Goal: Task Accomplishment & Management: Use online tool/utility

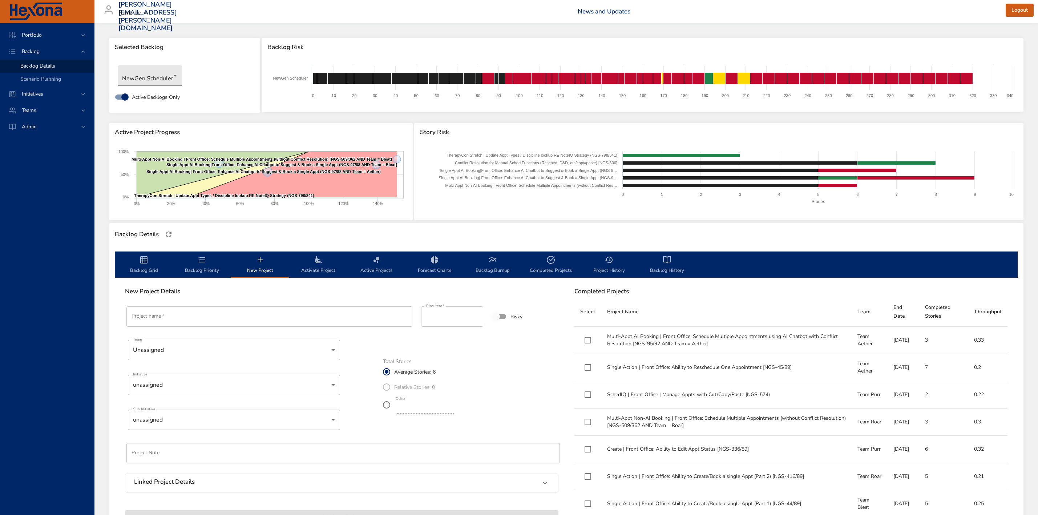
scroll to position [164, 0]
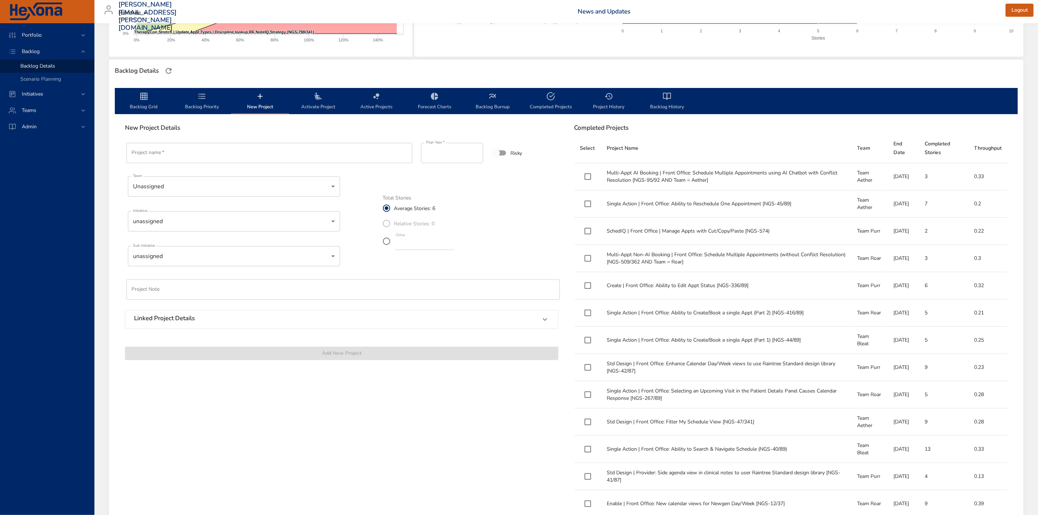
click at [204, 95] on icon "backlog-tab" at bounding box center [202, 96] width 9 height 9
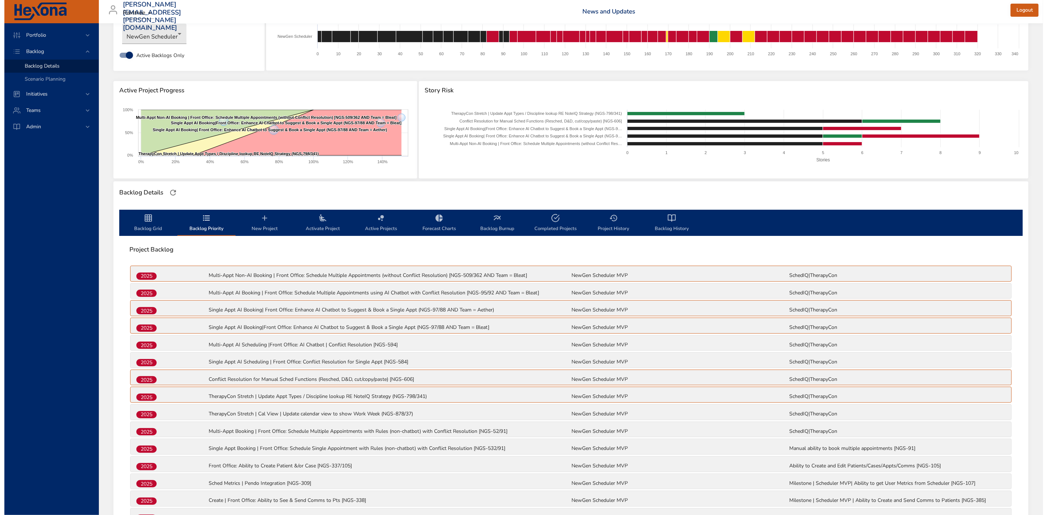
scroll to position [0, 0]
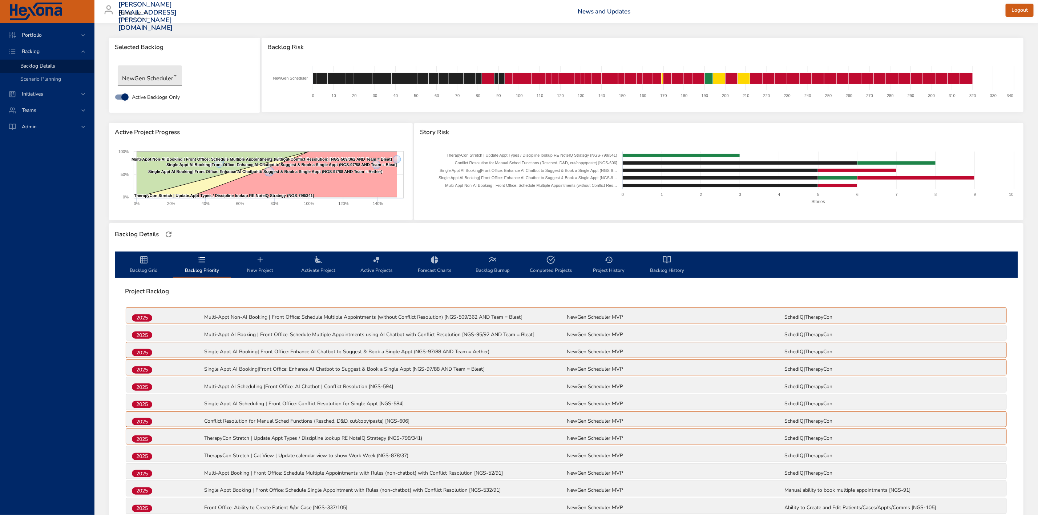
click at [260, 262] on icon "backlog-tab" at bounding box center [260, 260] width 9 height 9
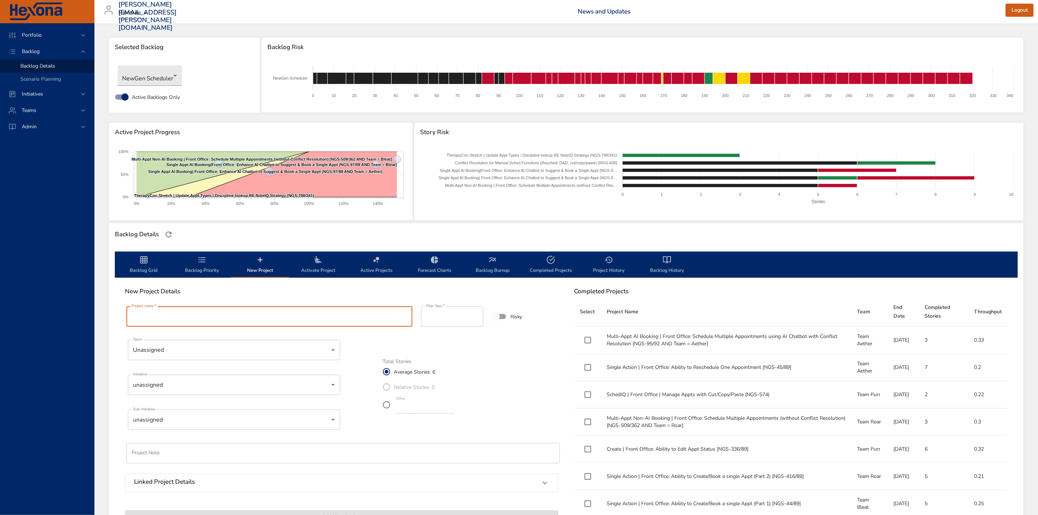
click at [279, 316] on input "Project name   *" at bounding box center [269, 316] width 286 height 20
paste input "**********"
type input "**********"
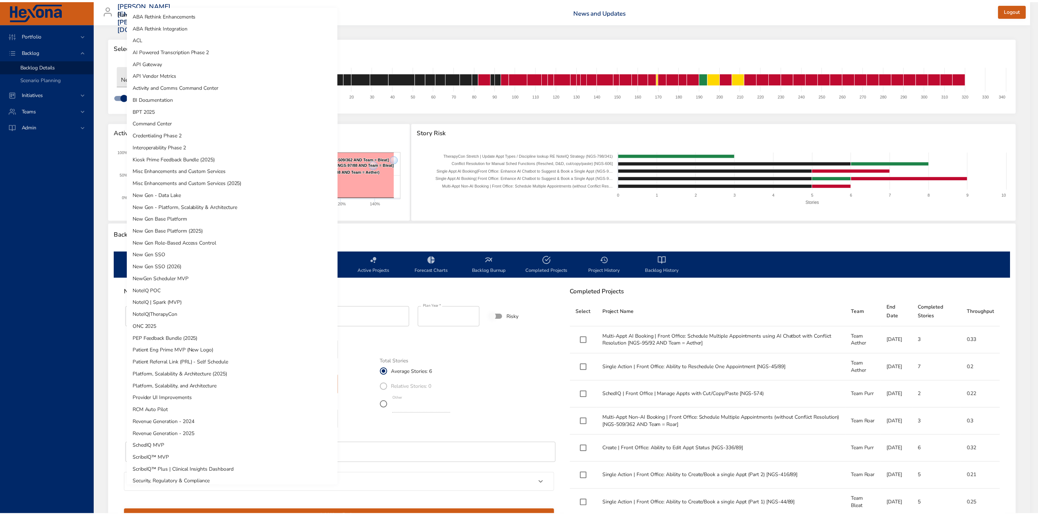
scroll to position [101, 0]
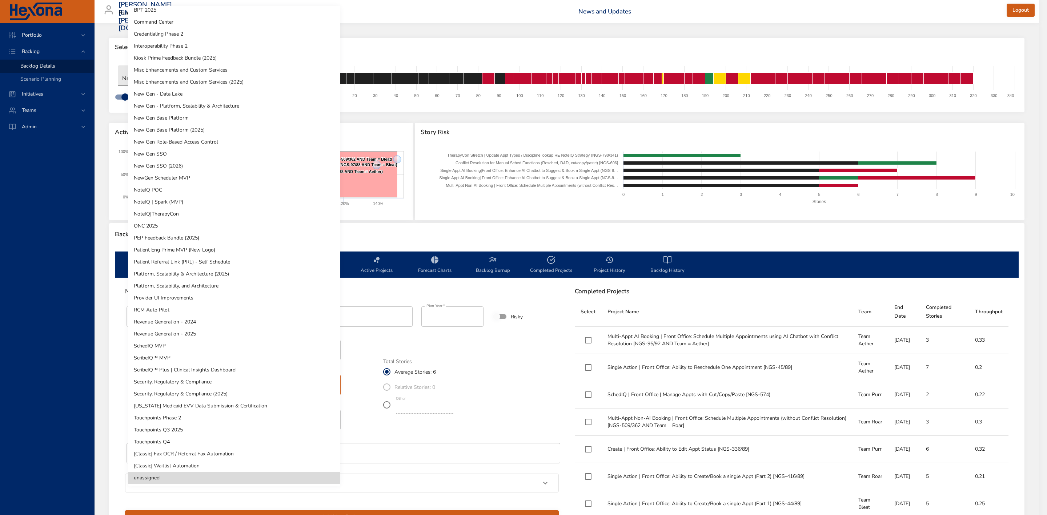
click at [213, 386] on body "Portfolio Backlog Backlog Details Scenario Planning Initiatives Teams Admin [PE…" at bounding box center [523, 257] width 1047 height 515
click at [223, 178] on li "NewGen Scheduler MVP" at bounding box center [234, 178] width 212 height 12
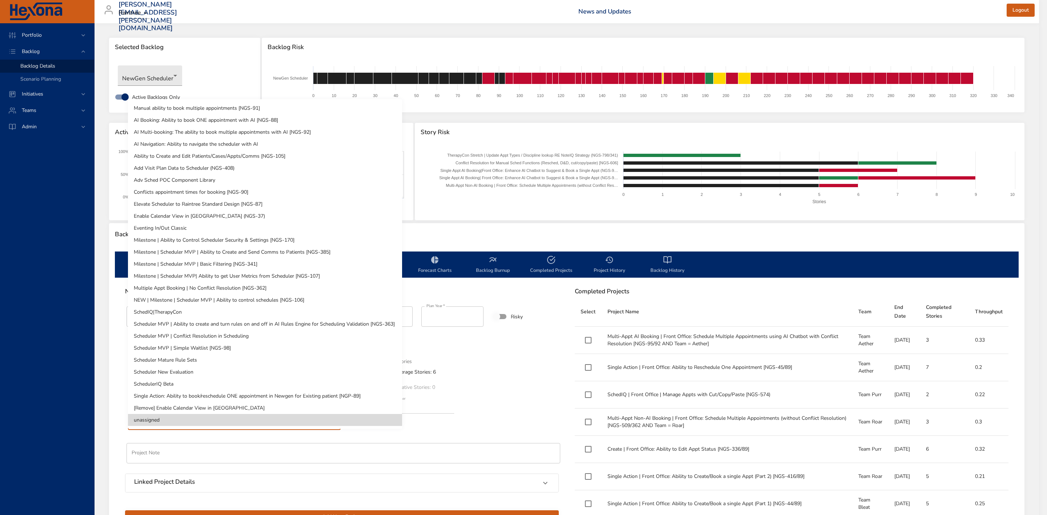
click at [187, 422] on body "Portfolio Backlog Backlog Details Scenario Planning Initiatives Teams Admin [PE…" at bounding box center [523, 257] width 1047 height 515
click at [194, 379] on li "SchedulerIQ Beta" at bounding box center [265, 384] width 274 height 12
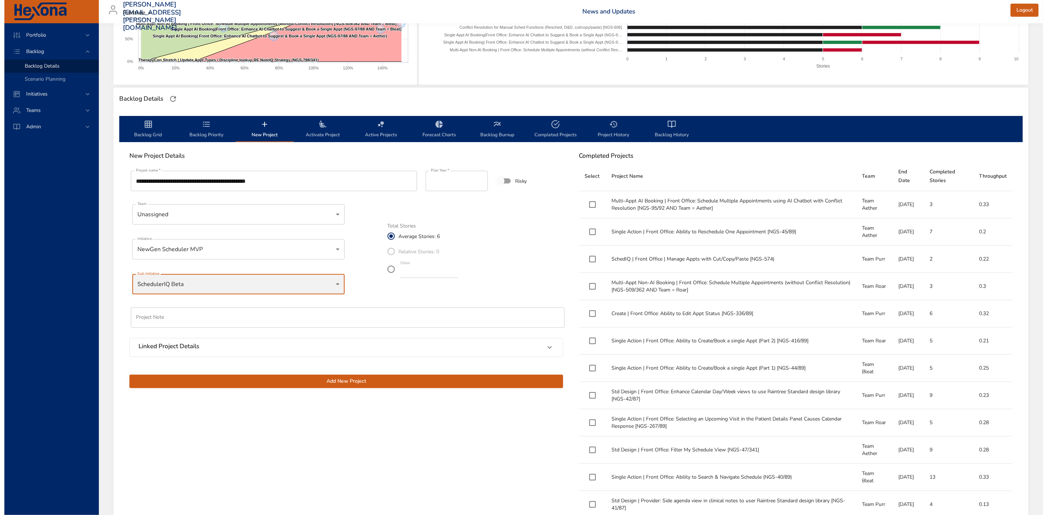
scroll to position [164, 0]
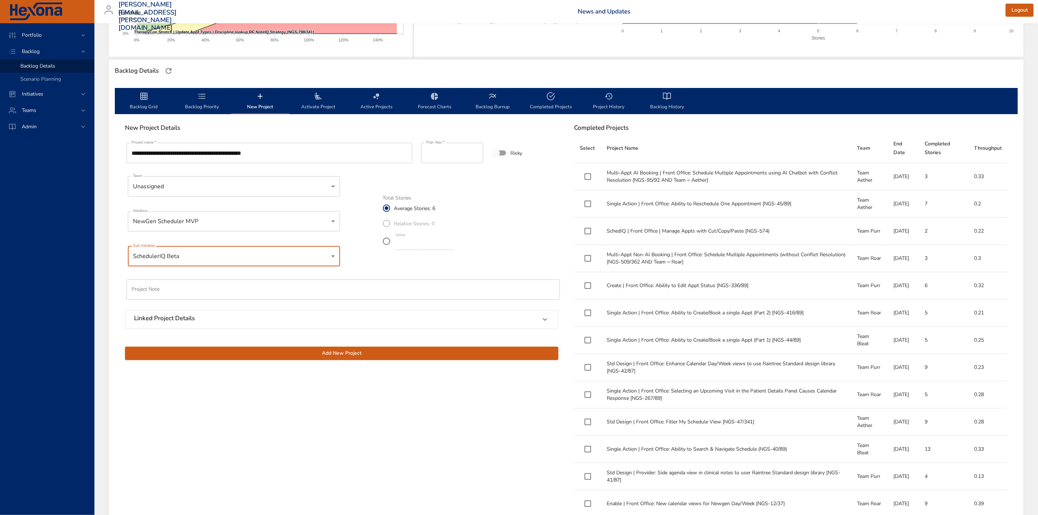
click at [262, 357] on span "Add New Project" at bounding box center [342, 353] width 422 height 9
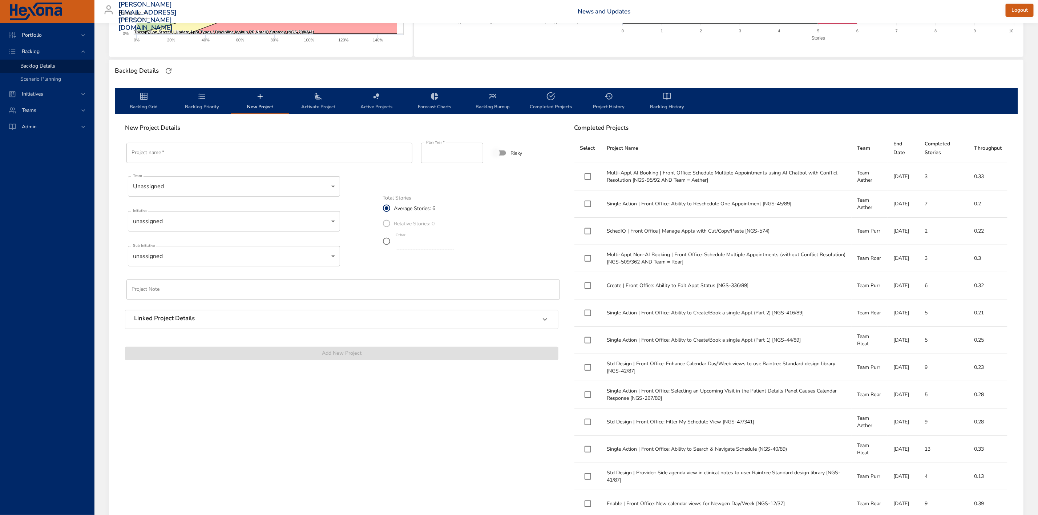
click at [320, 153] on input "Project name   *" at bounding box center [269, 153] width 286 height 20
paste input "**********"
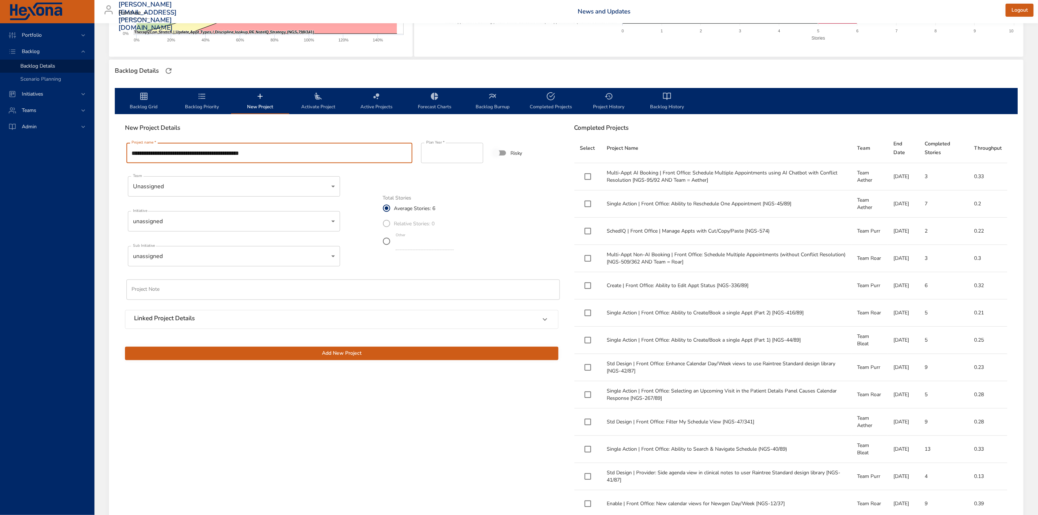
type input "**********"
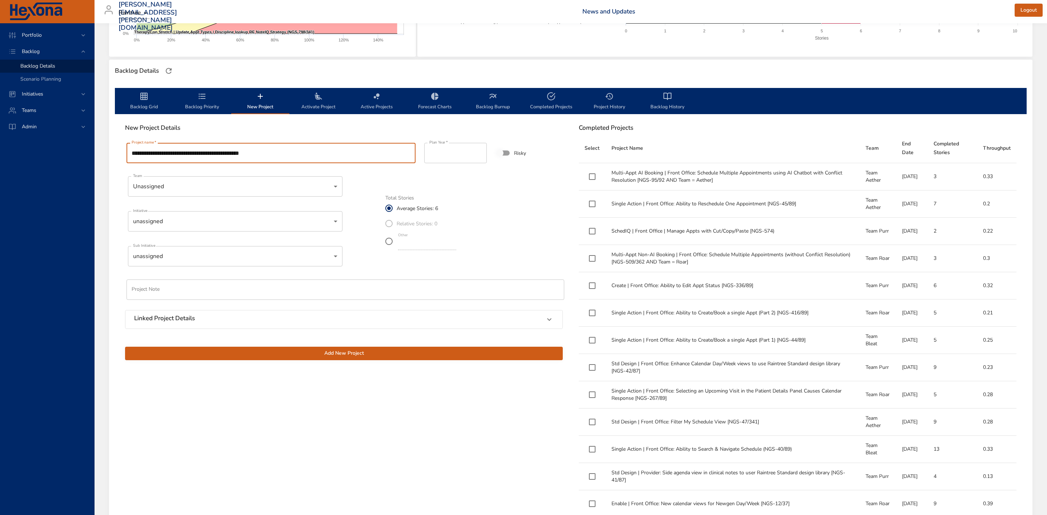
click at [242, 217] on body "Portfolio Backlog Backlog Details Scenario Planning Initiatives Teams Admin [PE…" at bounding box center [523, 93] width 1047 height 515
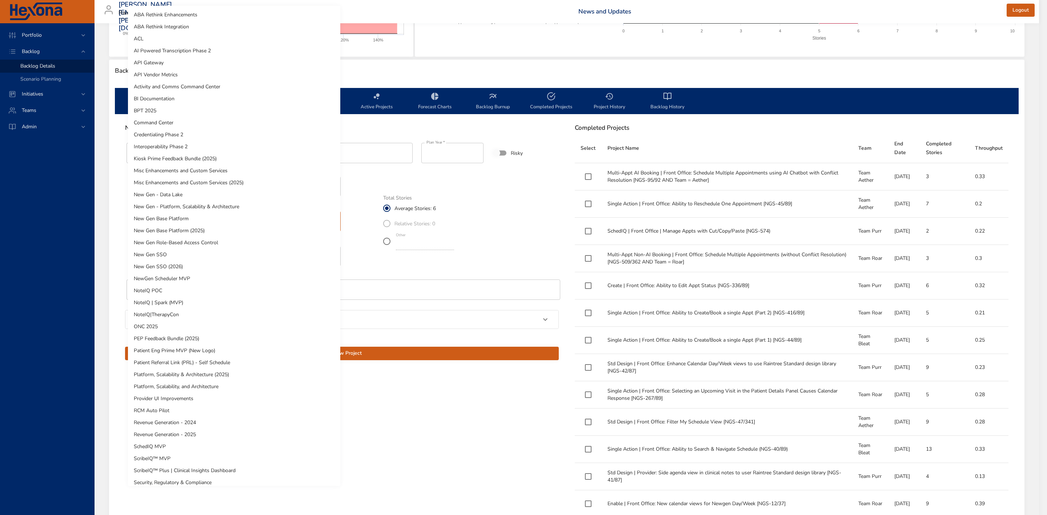
scroll to position [101, 0]
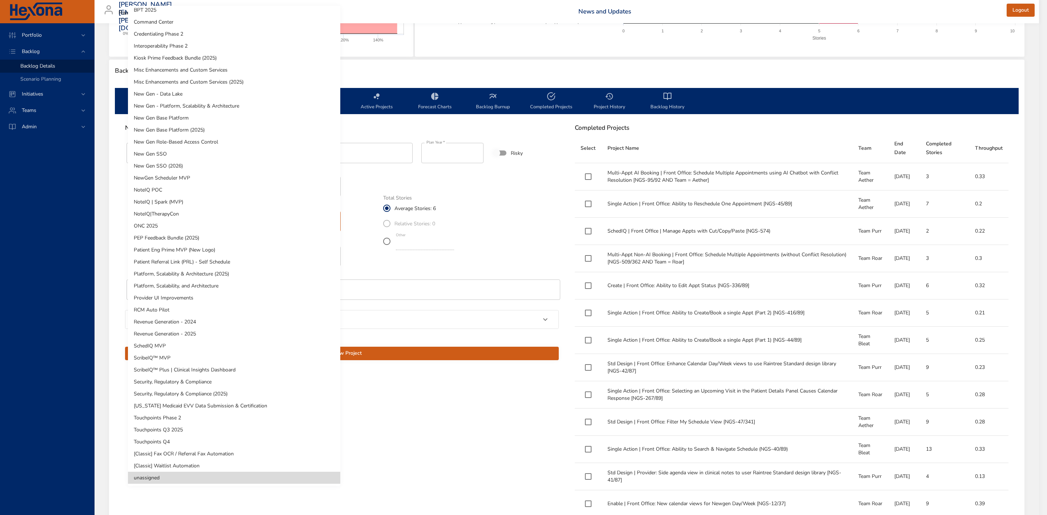
click at [218, 176] on li "NewGen Scheduler MVP" at bounding box center [234, 178] width 212 height 12
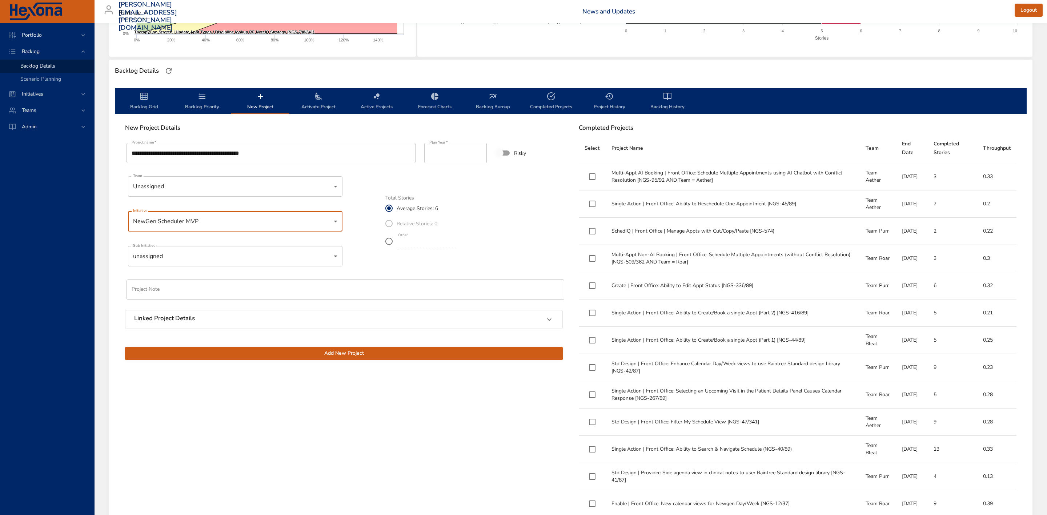
click at [201, 254] on body "Portfolio Backlog Backlog Details Scenario Planning Initiatives Teams Admin [PE…" at bounding box center [523, 93] width 1047 height 515
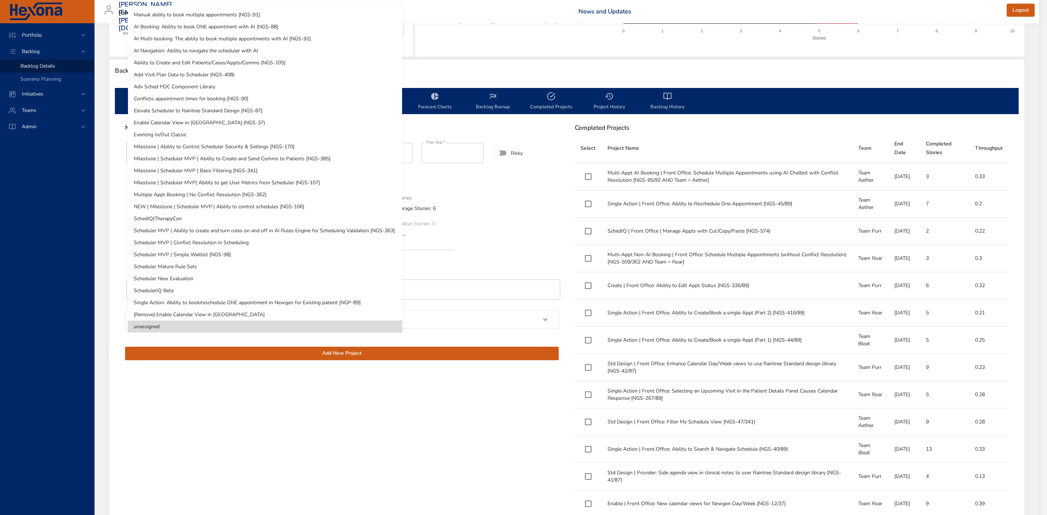
click at [194, 287] on li "SchedulerIQ Beta" at bounding box center [265, 291] width 274 height 12
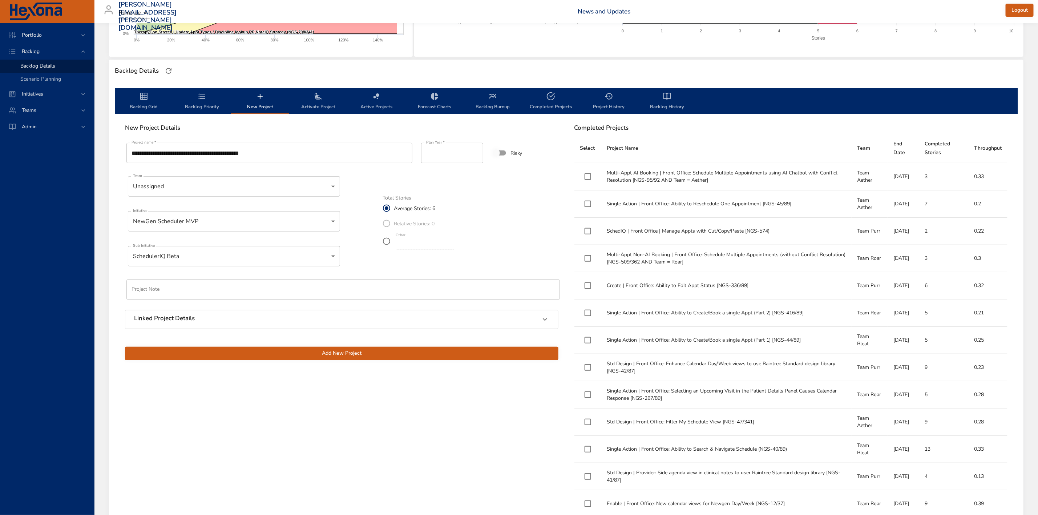
click at [347, 354] on span "Add New Project" at bounding box center [342, 353] width 422 height 9
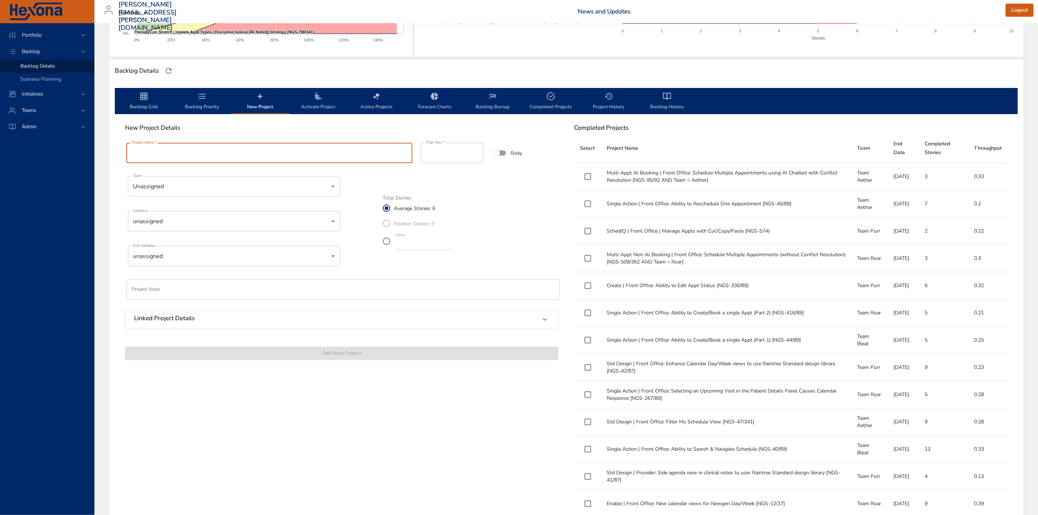
click at [191, 148] on input "Project name   *" at bounding box center [269, 153] width 286 height 20
paste input "**********"
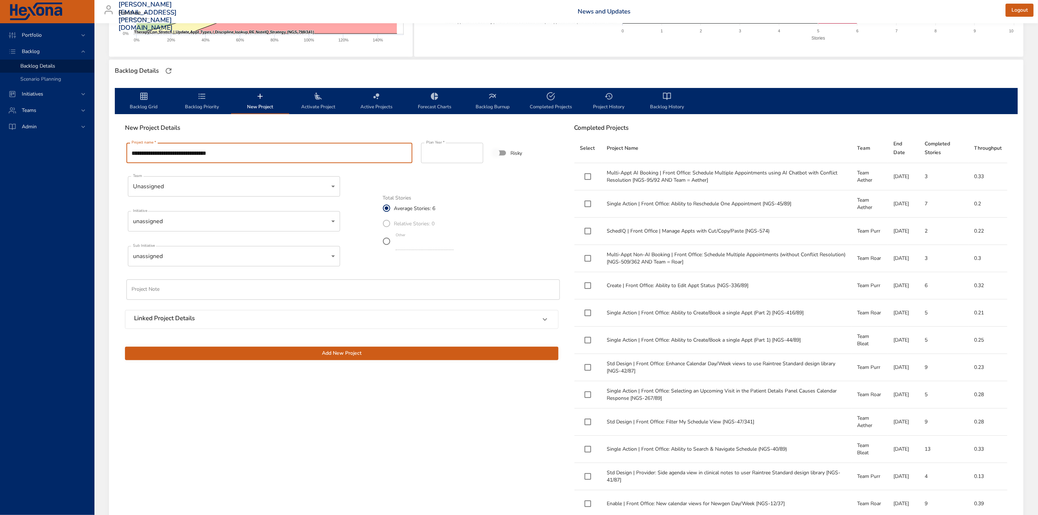
type input "**********"
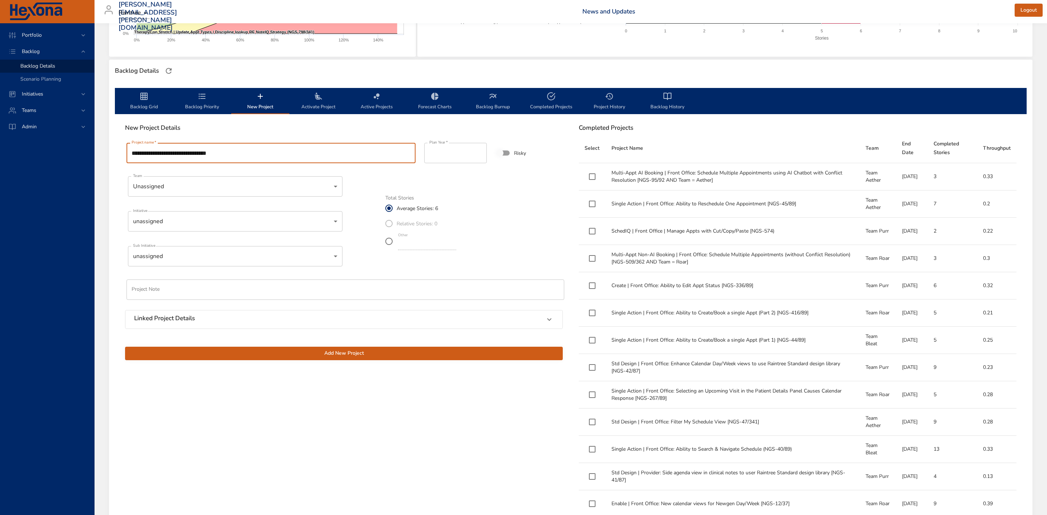
click at [202, 217] on body "Portfolio Backlog Backlog Details Scenario Planning Initiatives Teams Admin [PE…" at bounding box center [523, 93] width 1047 height 515
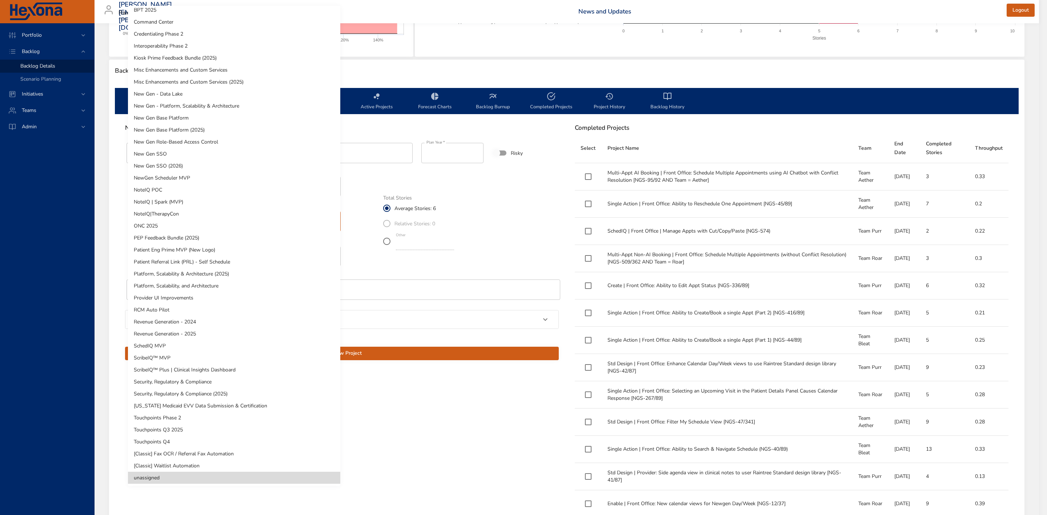
click at [189, 174] on li "NewGen Scheduler MVP" at bounding box center [234, 178] width 212 height 12
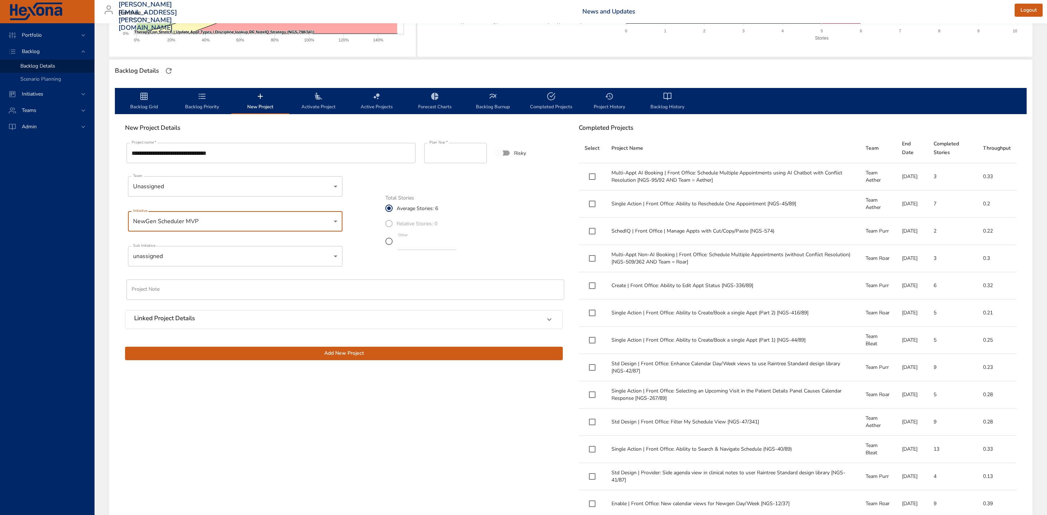
click at [200, 252] on body "Portfolio Backlog Backlog Details Scenario Planning Initiatives Teams Admin [PE…" at bounding box center [523, 93] width 1047 height 515
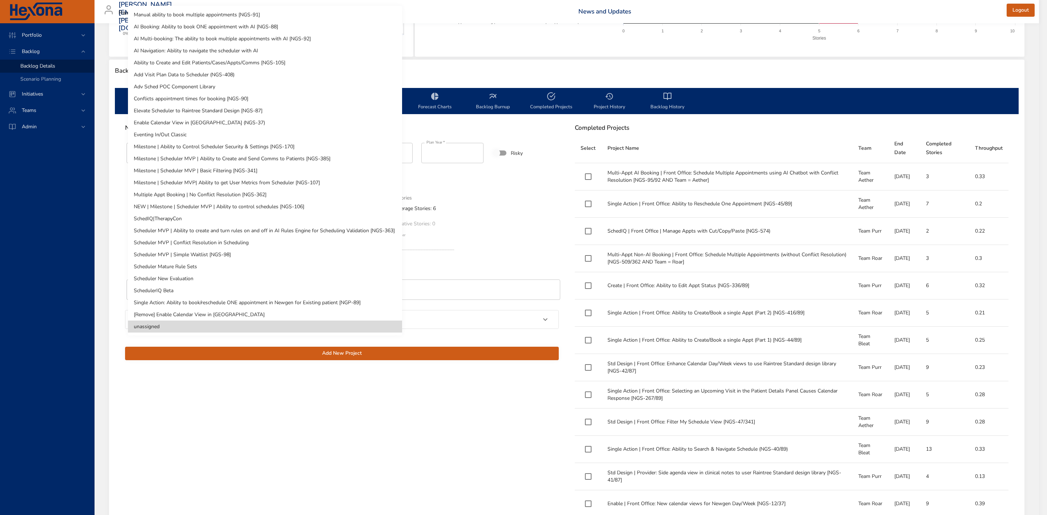
click at [200, 286] on li "SchedulerIQ Beta" at bounding box center [265, 291] width 274 height 12
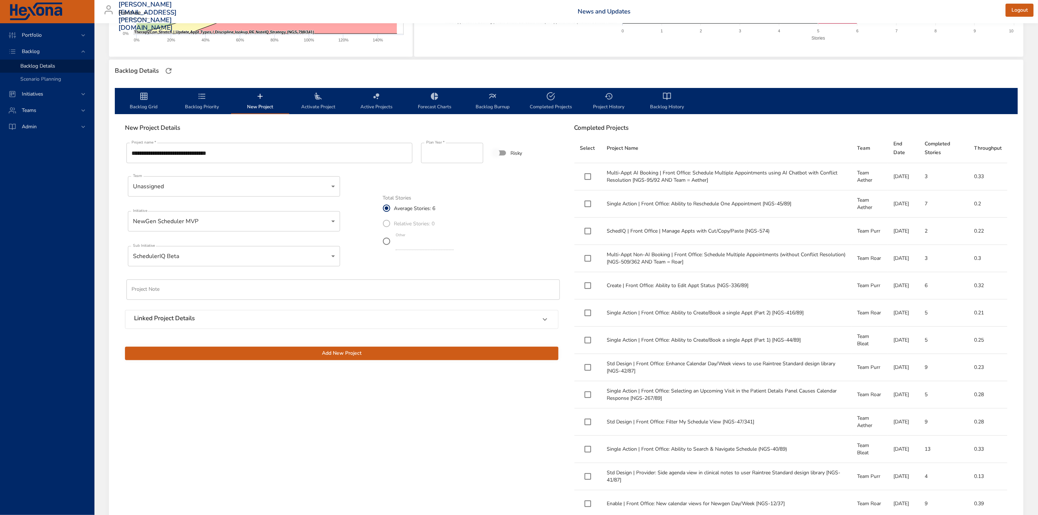
click at [321, 355] on span "Add New Project" at bounding box center [342, 353] width 422 height 9
